Goal: Use online tool/utility: Utilize a website feature to perform a specific function

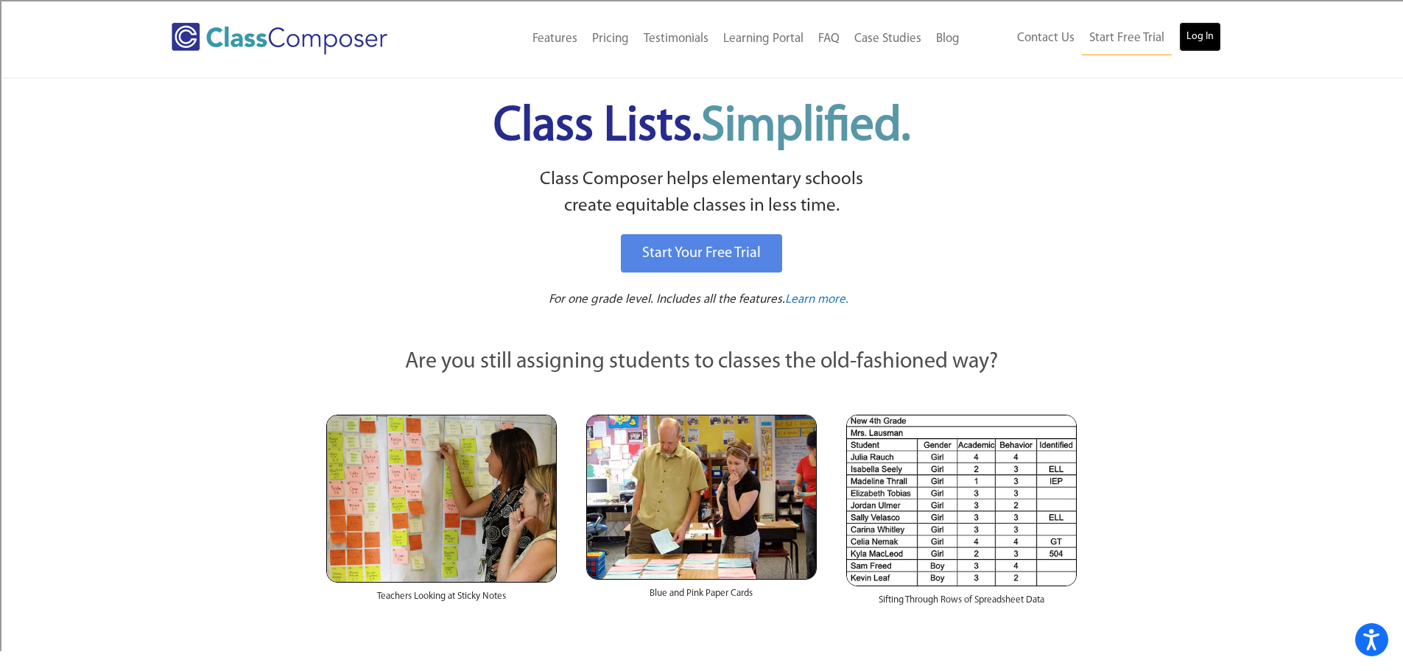
click at [1220, 32] on link "Log In" at bounding box center [1200, 36] width 42 height 29
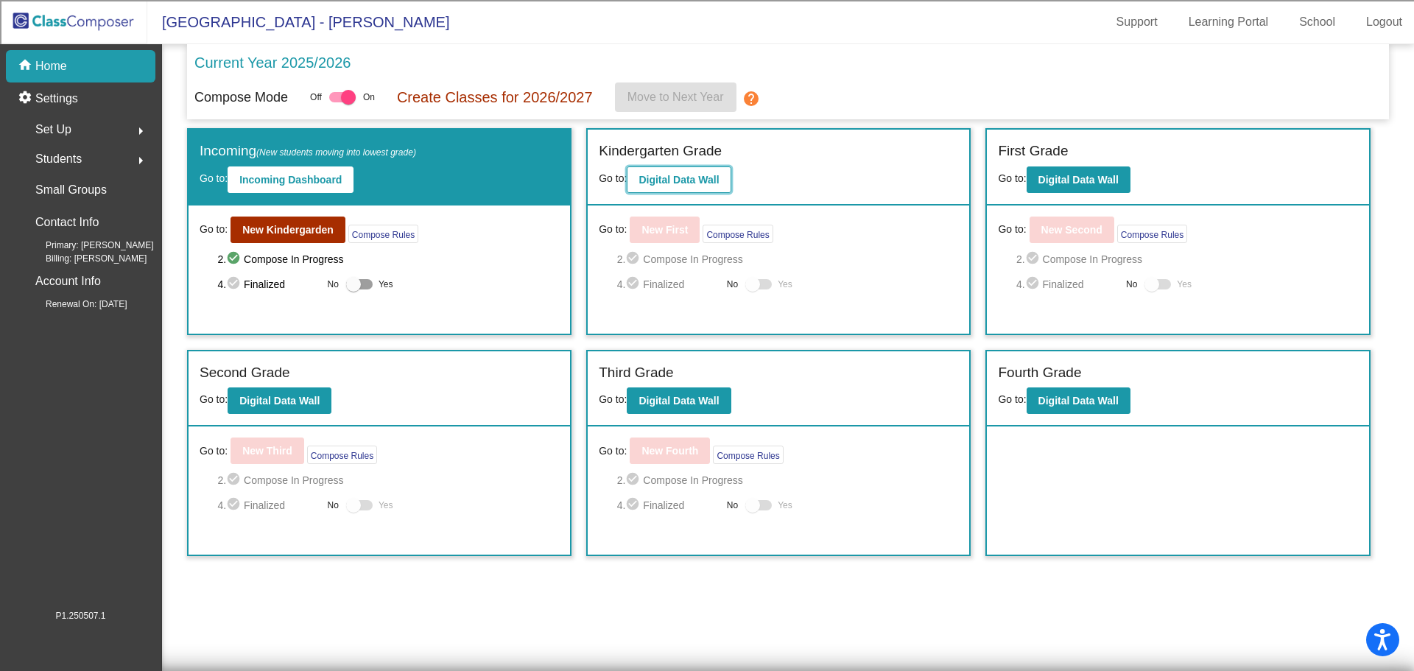
click at [680, 192] on button "Digital Data Wall" at bounding box center [679, 179] width 104 height 27
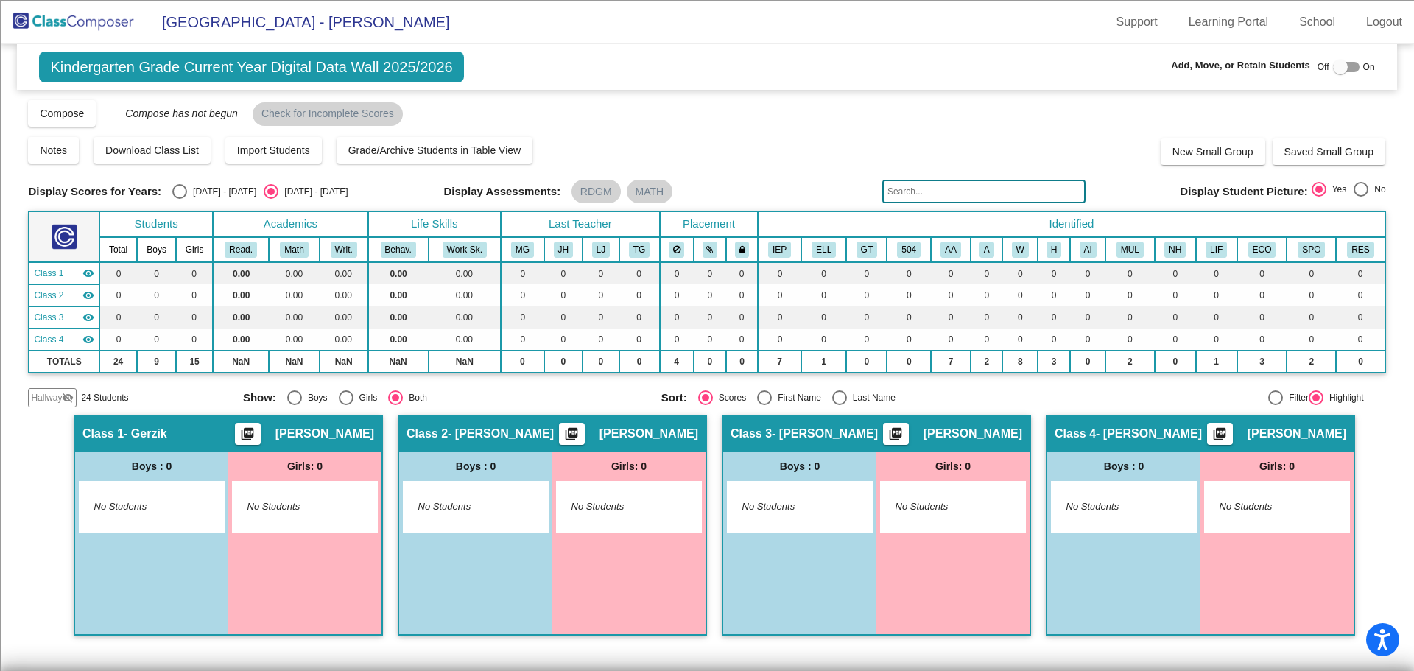
click at [1033, 189] on input "text" at bounding box center [983, 192] width 203 height 24
click at [79, 18] on img at bounding box center [73, 21] width 147 height 43
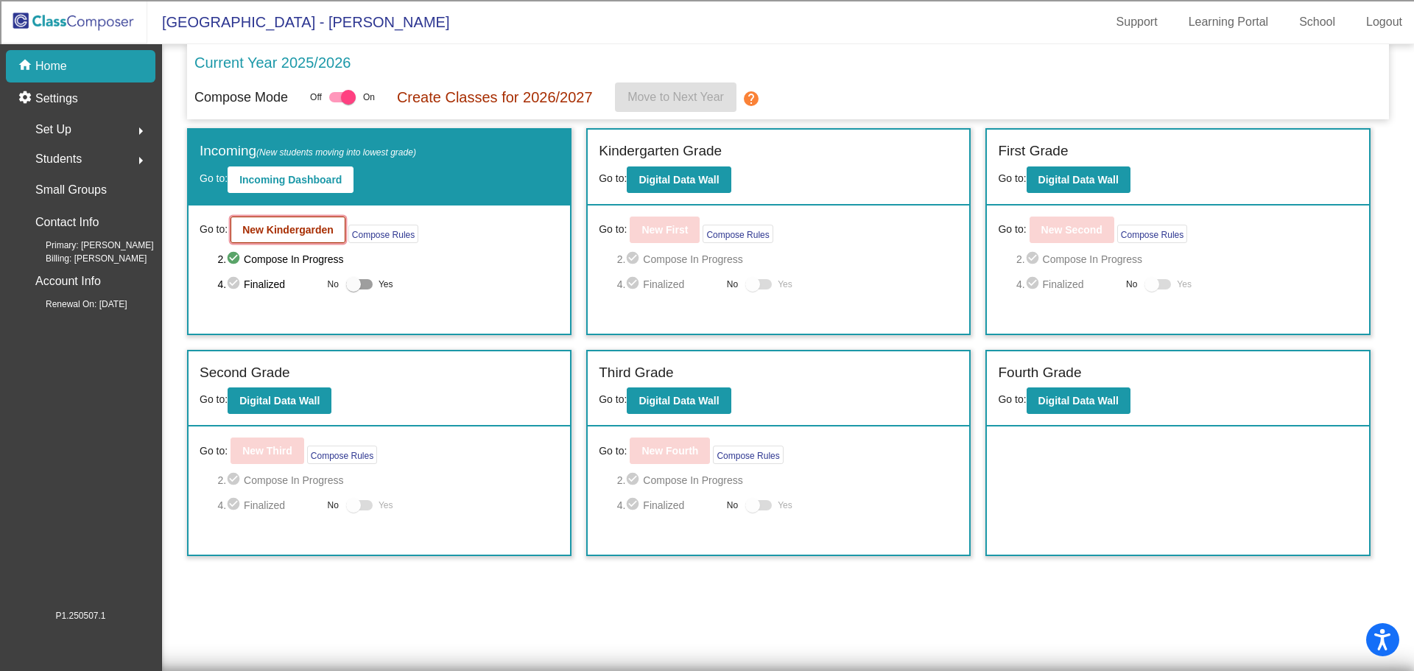
click at [285, 225] on b "New Kindergarden" at bounding box center [287, 230] width 91 height 12
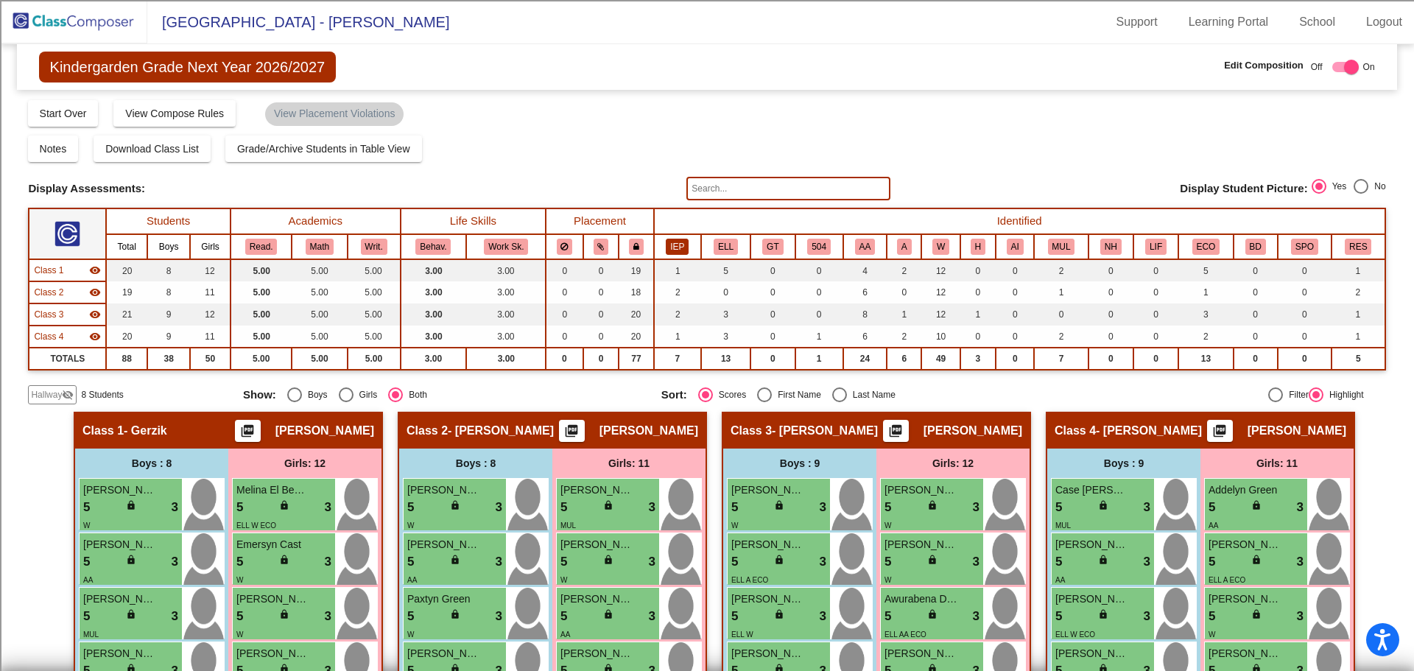
click at [676, 244] on button "IEP" at bounding box center [677, 247] width 23 height 16
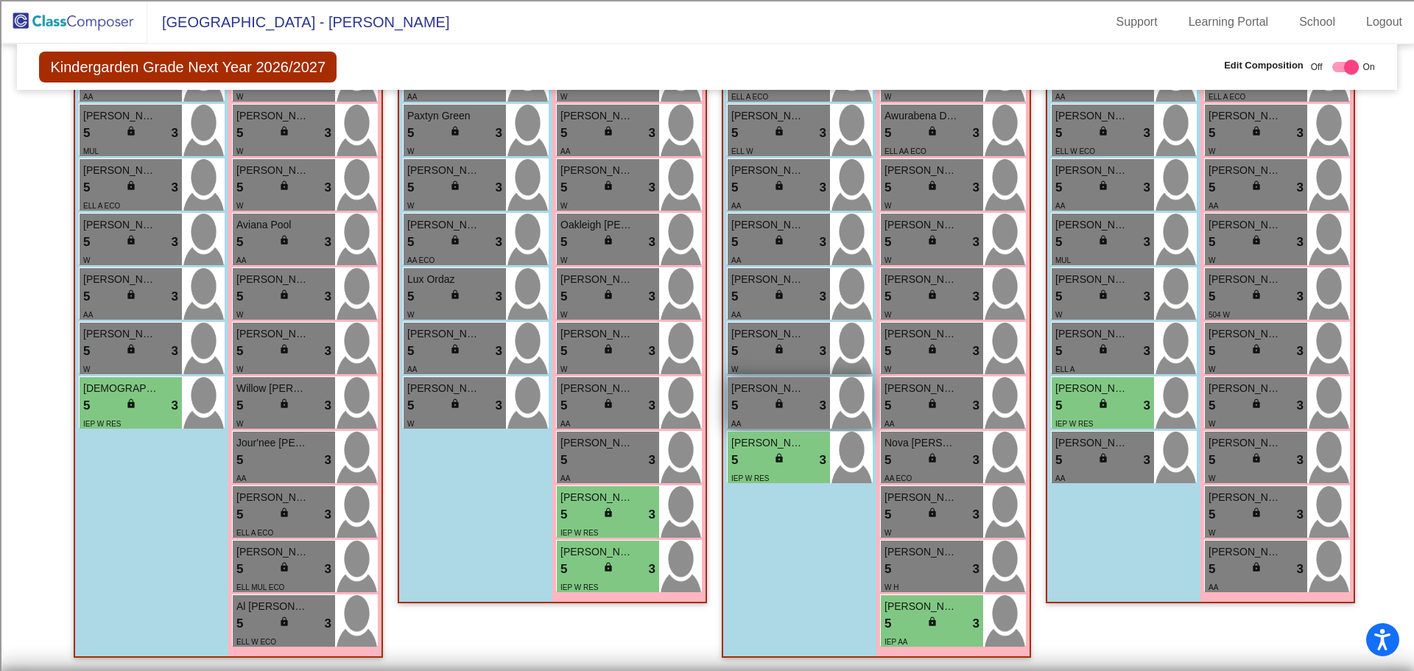
scroll to position [484, 0]
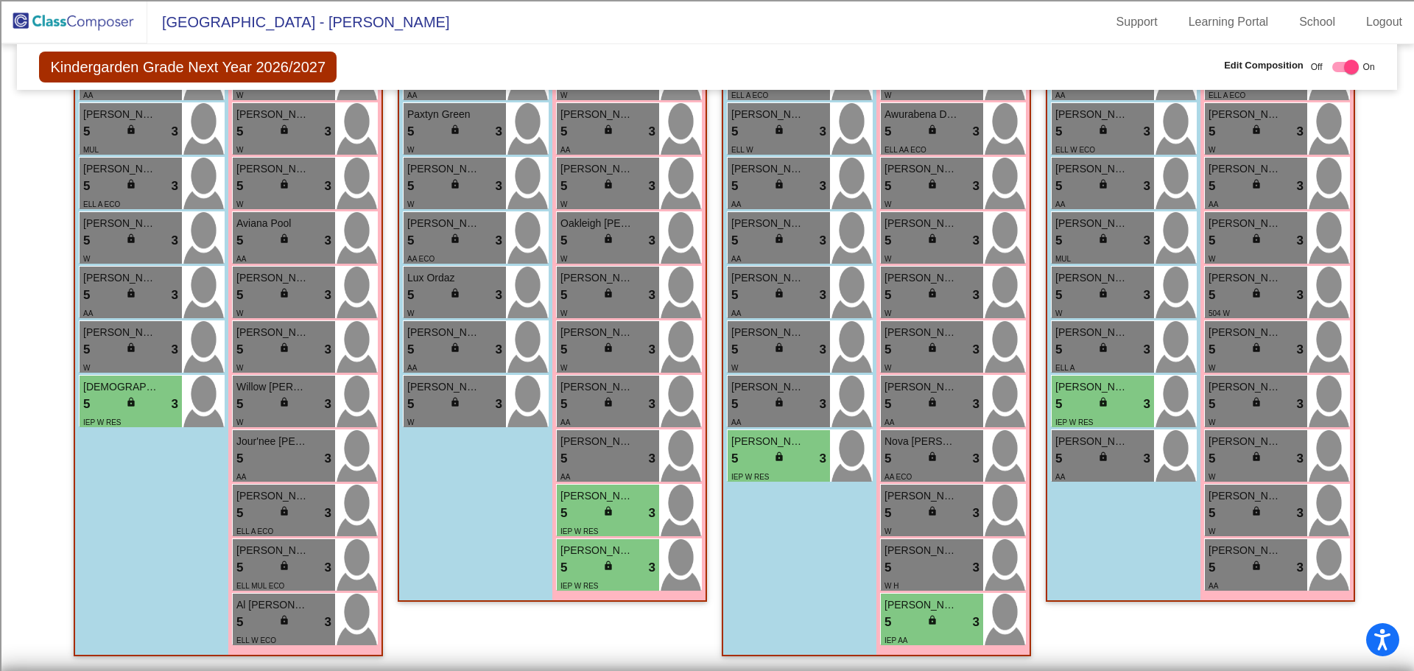
checkbox input "false"
